Goal: Information Seeking & Learning: Find specific fact

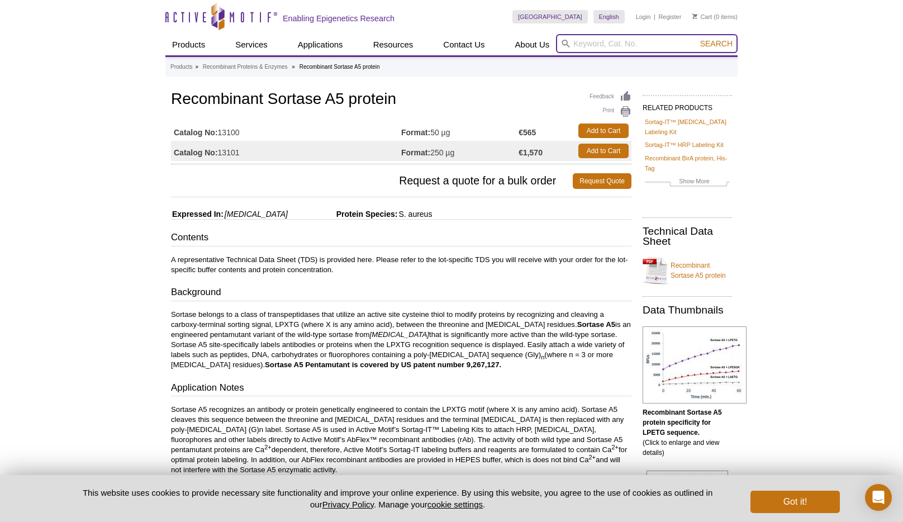
click at [594, 40] on input "search" at bounding box center [647, 43] width 182 height 19
type input "sortase a"
click at [697, 39] on button "Search" at bounding box center [716, 44] width 39 height 10
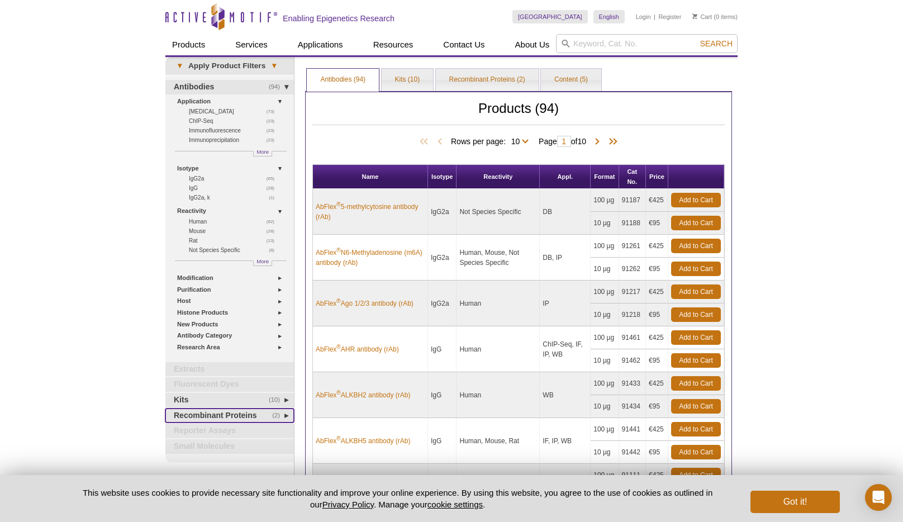
click at [249, 411] on link "(2) Recombinant Proteins" at bounding box center [229, 416] width 129 height 15
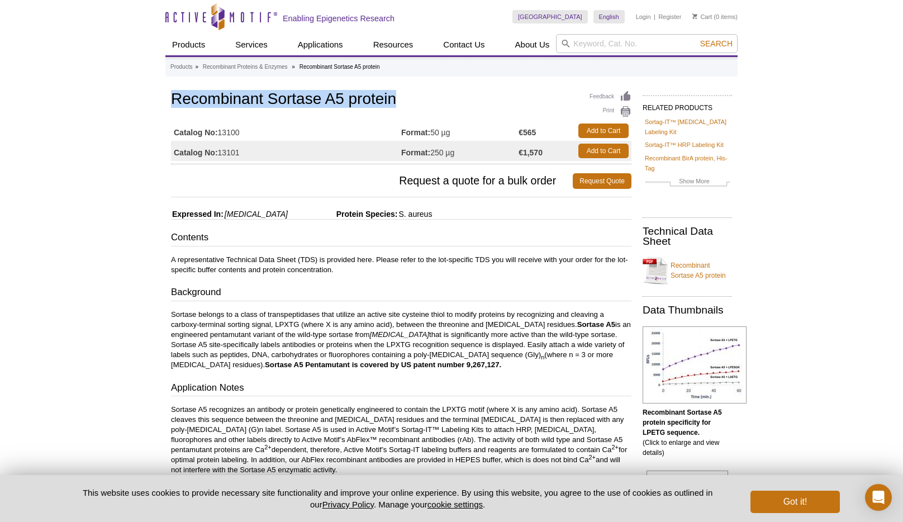
drag, startPoint x: 172, startPoint y: 97, endPoint x: 395, endPoint y: 93, distance: 223.1
click at [395, 93] on h1 "Recombinant Sortase A5 protein" at bounding box center [401, 100] width 461 height 19
copy h1 "Recombinant Sortase A5 protein"
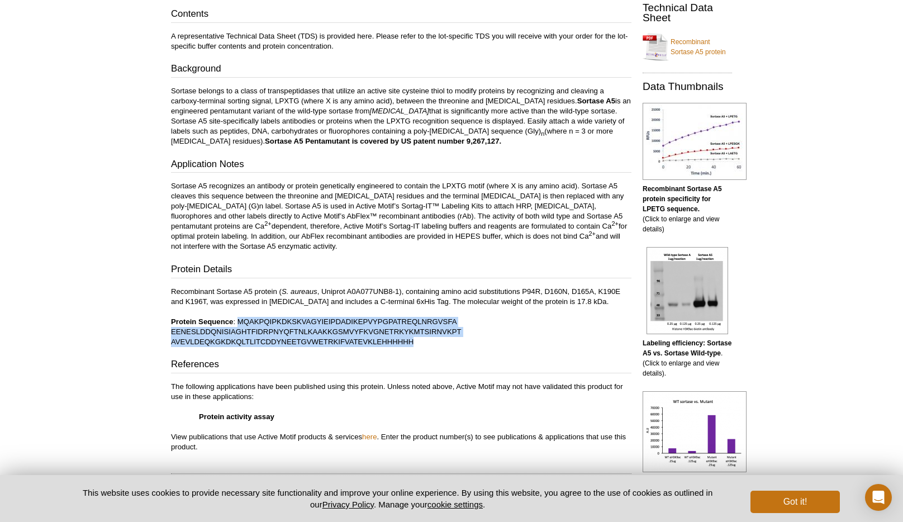
drag, startPoint x: 418, startPoint y: 337, endPoint x: 238, endPoint y: 321, distance: 180.7
click at [238, 321] on p "Recombinant Sortase A5 protein ( S. aureaus , Uniprot A0A077UNB8-1), containing…" at bounding box center [401, 317] width 461 height 60
copy p "MQAKPQIPKDKSKVAGYIEIPDADIKEPVYPGPATREQLNRGVSFA EENESLDDQNISIAGHTFIDRPNYQFTNLKAA…"
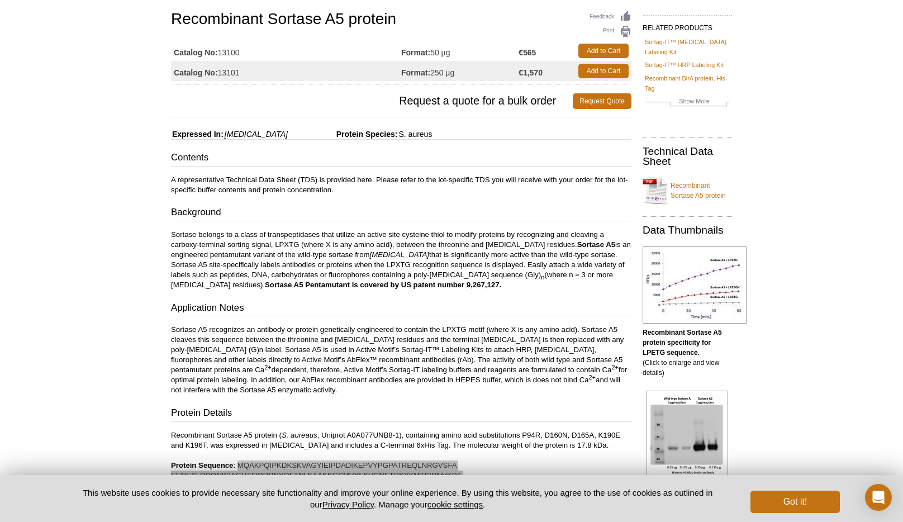
scroll to position [0, 0]
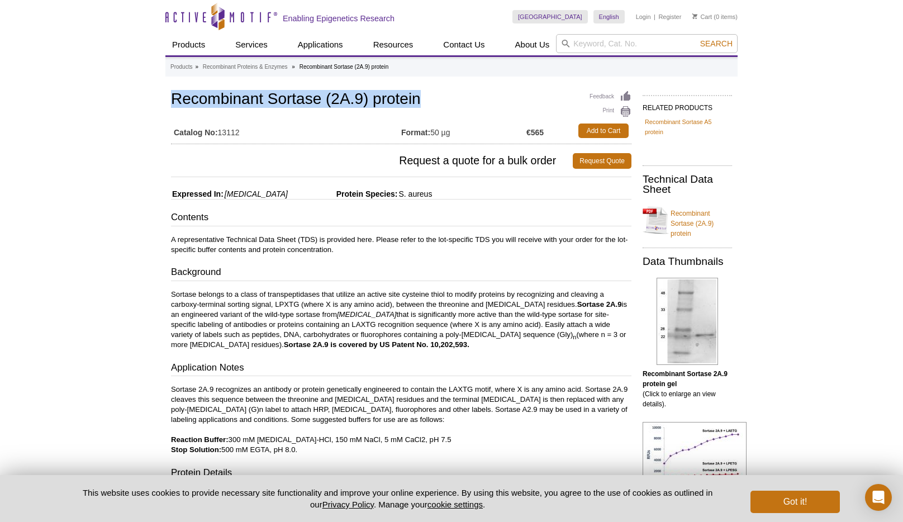
drag, startPoint x: 169, startPoint y: 101, endPoint x: 421, endPoint y: 101, distance: 252.7
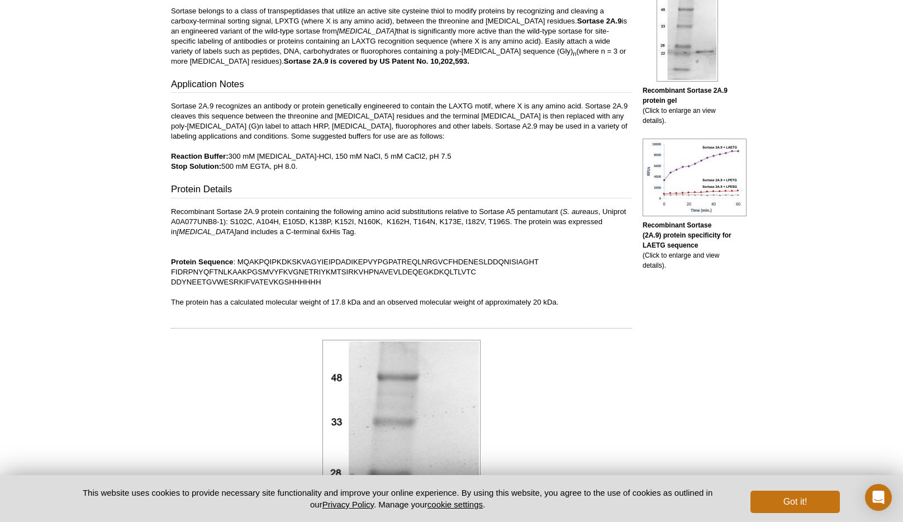
scroll to position [280, 0]
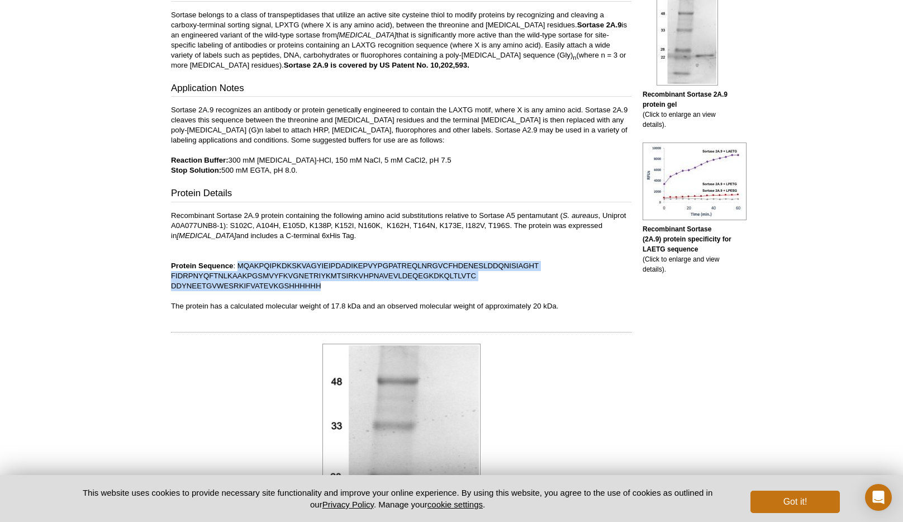
drag, startPoint x: 325, startPoint y: 286, endPoint x: 237, endPoint y: 270, distance: 89.8
click at [237, 270] on p "Recombinant Sortase 2A.9 protein containing the following amino acid substituti…" at bounding box center [401, 261] width 461 height 101
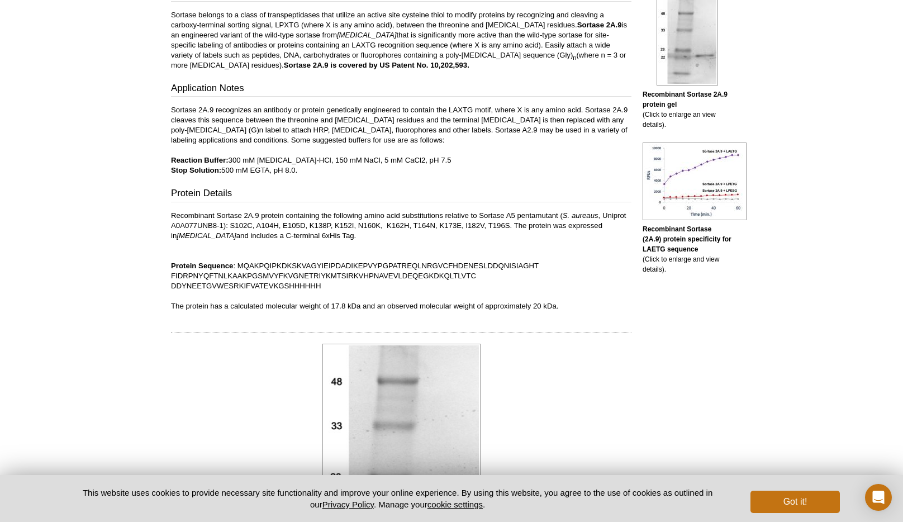
click at [101, 330] on div "Active Motif Logo Enabling Epigenetics Research 0 Search Skip to content Active…" at bounding box center [451, 422] width 903 height 1405
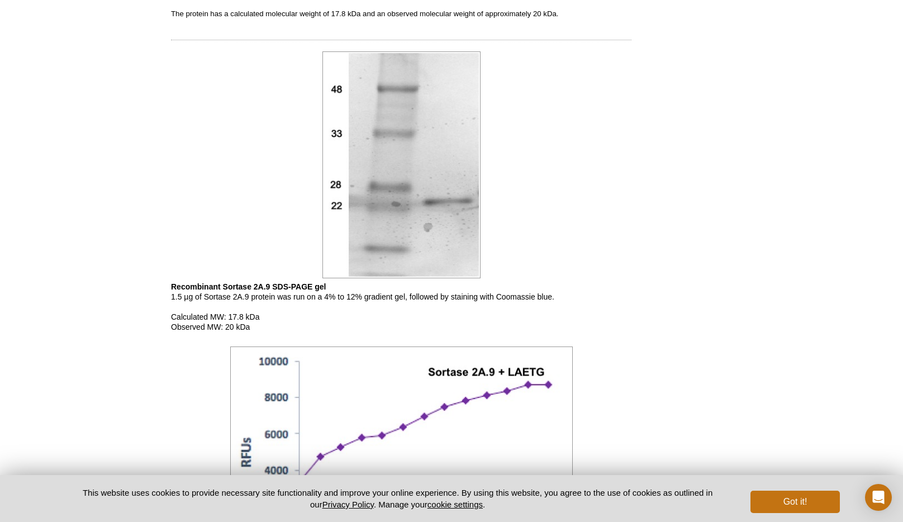
scroll to position [380, 0]
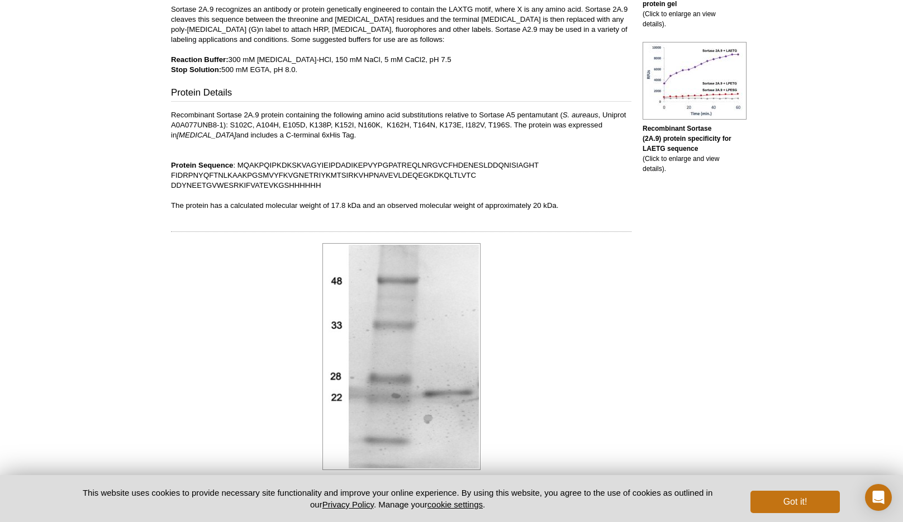
click at [96, 326] on div "Active Motif Logo Enabling Epigenetics Research 0 Search Skip to content Active…" at bounding box center [451, 322] width 903 height 1405
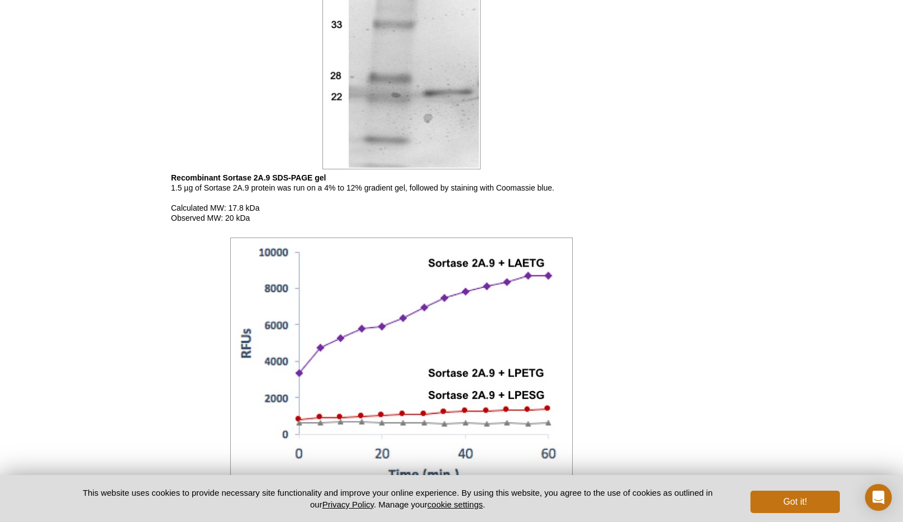
scroll to position [0, 0]
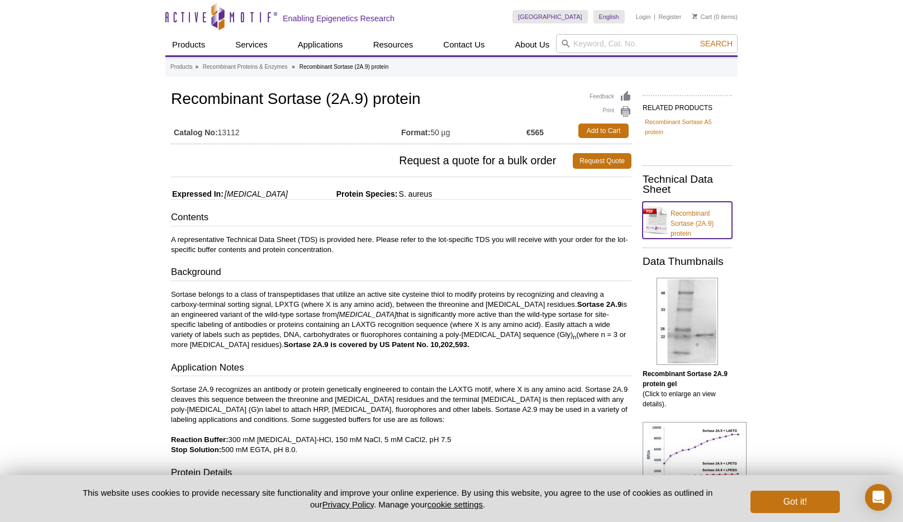
click at [678, 219] on link "Recombinant Sortase (2A.9) protein" at bounding box center [687, 220] width 89 height 37
